Goal: Check status: Check status

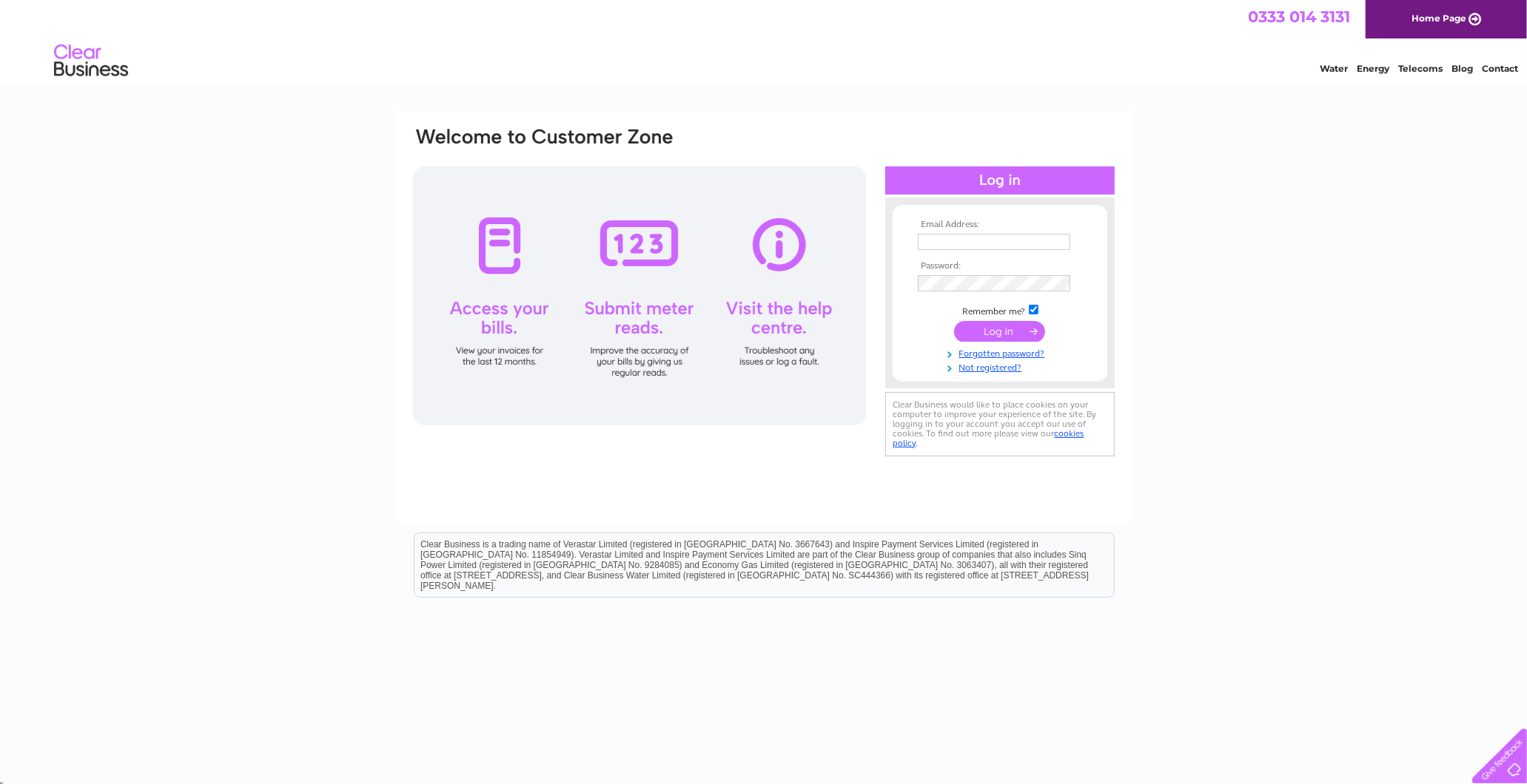
type input "margaret@standardrealestateltd.com"
click at [1001, 336] on input "submit" at bounding box center [999, 331] width 91 height 21
click at [997, 336] on input "submit" at bounding box center [999, 331] width 91 height 21
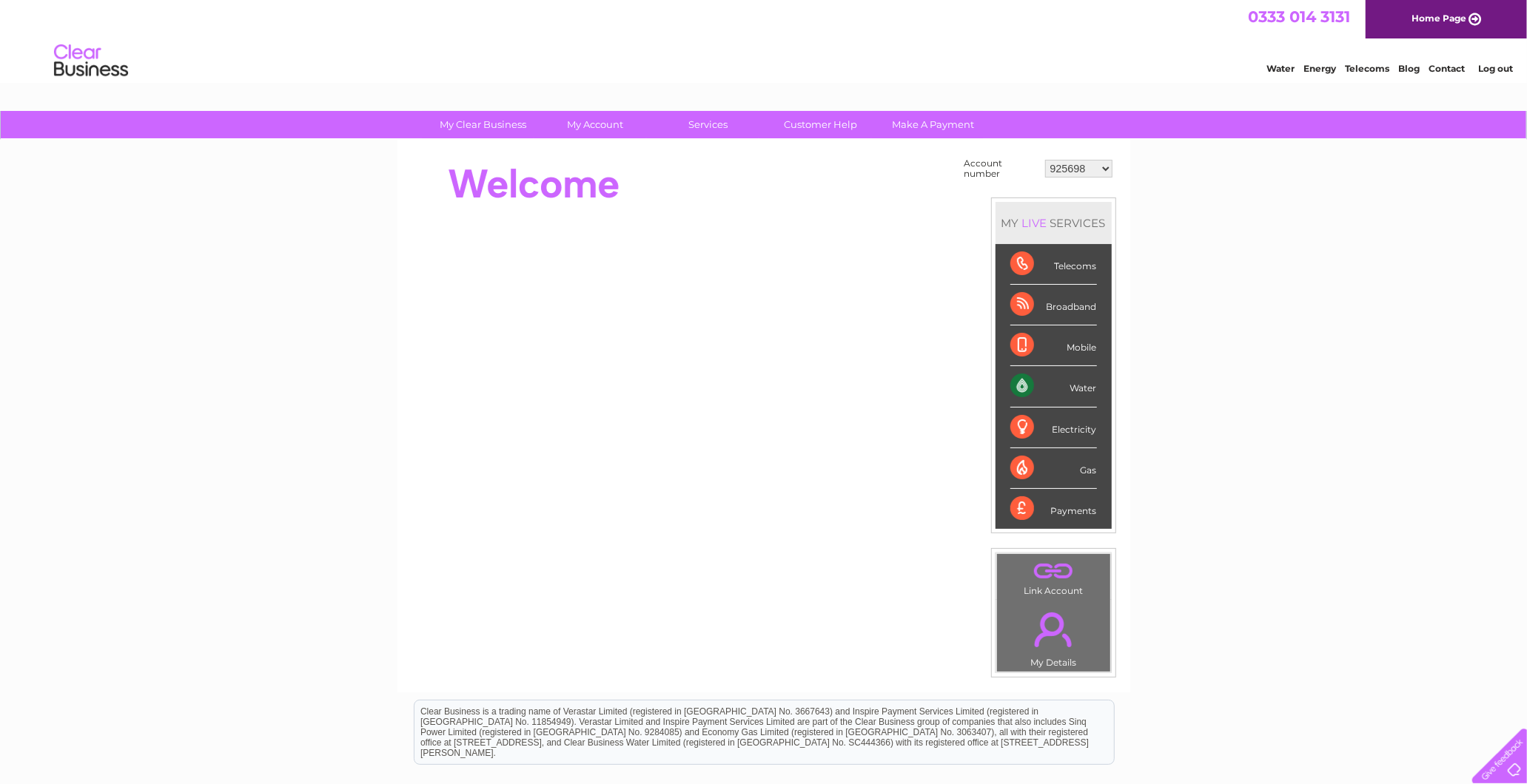
click at [1093, 173] on select "925698 934462 934831 938572 941363 942374 952730 966731 966770 967205 971927 97…" at bounding box center [1078, 169] width 68 height 18
select select "938572"
click at [1045, 160] on select "925698 934462 934831 938572 941363 942374 952730 966731 966770 967205 971927 97…" at bounding box center [1078, 169] width 68 height 18
